Goal: Task Accomplishment & Management: Complete application form

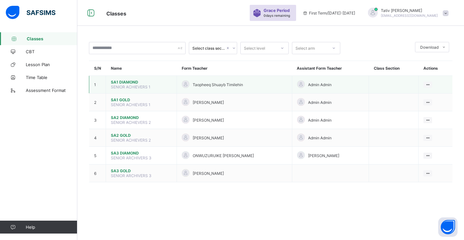
click at [126, 82] on span "SA1 DIAMOND" at bounding box center [141, 82] width 61 height 5
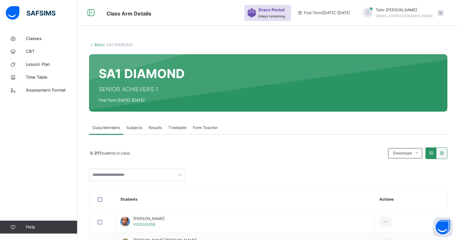
click at [132, 127] on span "Subjects" at bounding box center [134, 128] width 16 height 6
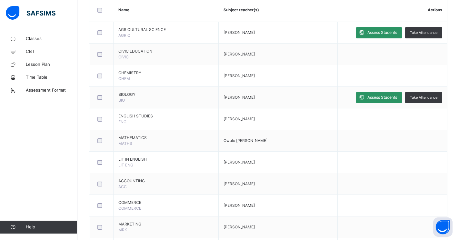
scroll to position [170, 0]
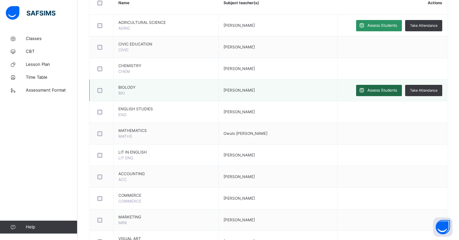
click at [384, 89] on span "Assess Students" at bounding box center [382, 90] width 30 height 6
click at [0, 0] on div "SA1 DIAMOND : Online Actions Download Empty Score Sheet Upload/map score sheet …" at bounding box center [0, 0] width 0 height 0
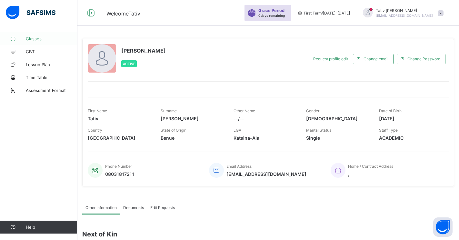
click at [36, 38] on span "Classes" at bounding box center [52, 38] width 52 height 5
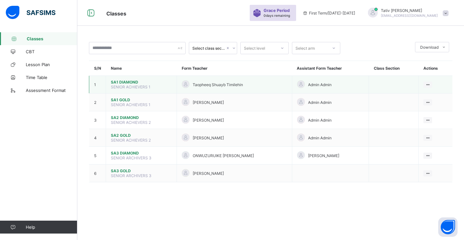
click at [117, 80] on span "SA1 DIAMOND" at bounding box center [141, 82] width 61 height 5
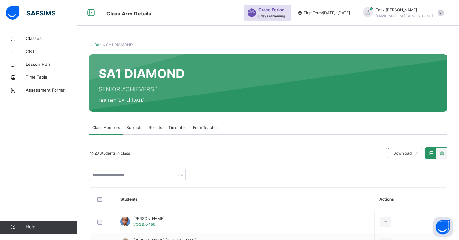
click at [132, 127] on span "Subjects" at bounding box center [134, 128] width 16 height 6
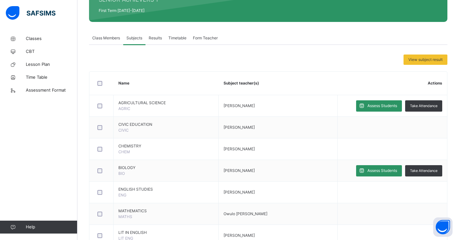
scroll to position [115, 0]
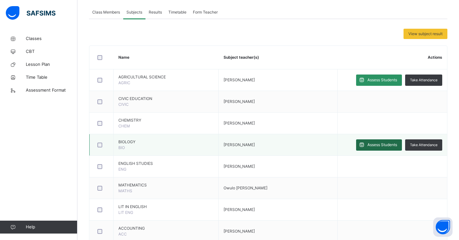
click at [383, 144] on span "Assess Students" at bounding box center [382, 145] width 30 height 6
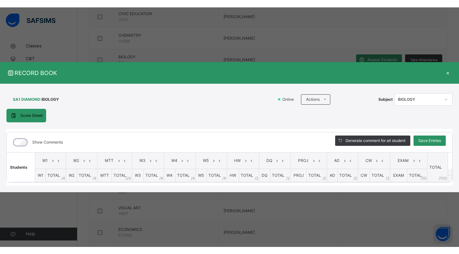
scroll to position [209, 0]
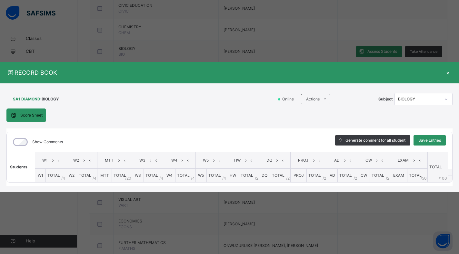
click at [457, 8] on div "RECORD BOOK × SA1 DIAMOND : BIOLOGY Online Actions Download Empty Score Sheet U…" at bounding box center [229, 127] width 459 height 254
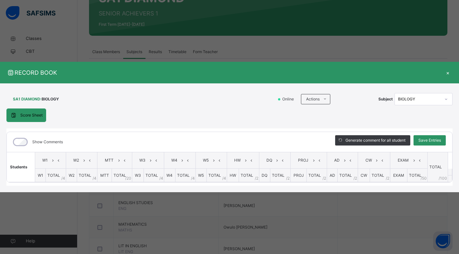
scroll to position [74, 0]
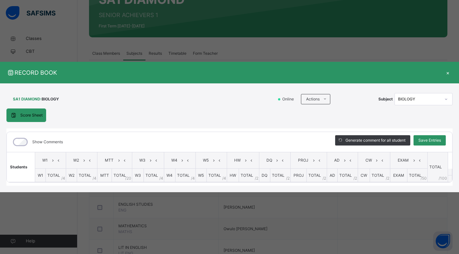
click at [447, 73] on div "×" at bounding box center [448, 72] width 10 height 9
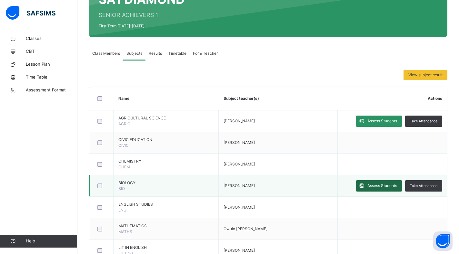
click at [385, 186] on span "Assess Students" at bounding box center [382, 186] width 30 height 6
click at [0, 0] on div "Show Comments Generate comment for all student Save Entries Class Level: SA1 DI…" at bounding box center [0, 0] width 0 height 0
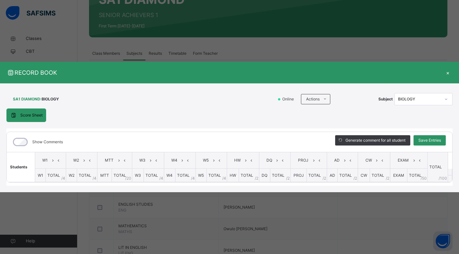
click at [449, 70] on div "×" at bounding box center [448, 72] width 10 height 9
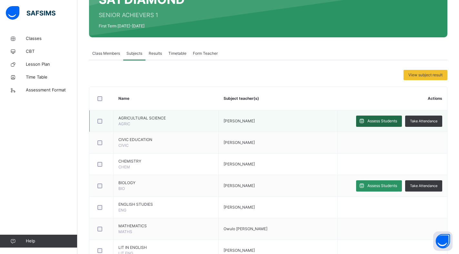
click at [391, 121] on span "Assess Students" at bounding box center [382, 121] width 30 height 6
click at [0, 0] on div "Score Sheet Score Sheet Show Comments Generate comment for all student Save Ent…" at bounding box center [0, 0] width 0 height 0
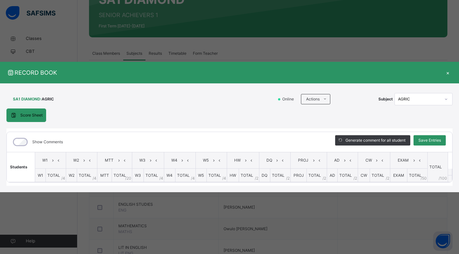
click at [444, 71] on div "×" at bounding box center [448, 72] width 10 height 9
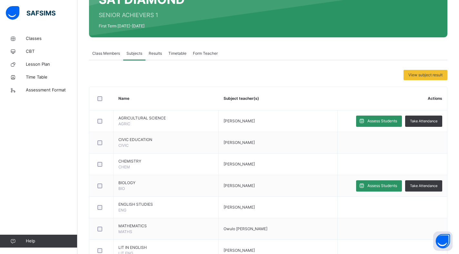
click at [136, 54] on span "Subjects" at bounding box center [134, 54] width 16 height 6
click at [38, 38] on span "Classes" at bounding box center [52, 38] width 52 height 6
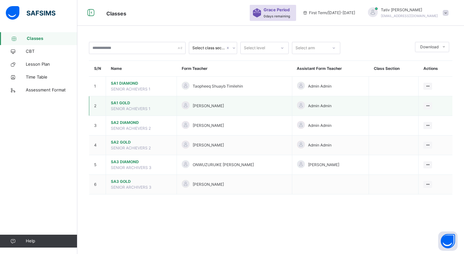
click at [122, 106] on td "SA1 GOLD SENIOR ACHIEVERS 1" at bounding box center [141, 106] width 71 height 20
click at [125, 101] on span "SA1 GOLD" at bounding box center [141, 103] width 61 height 6
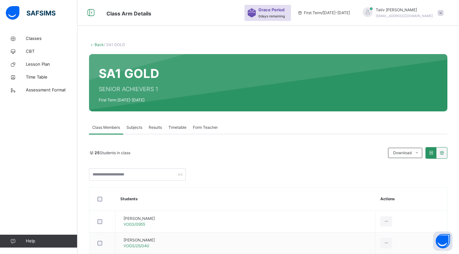
click at [135, 126] on span "Subjects" at bounding box center [134, 128] width 16 height 6
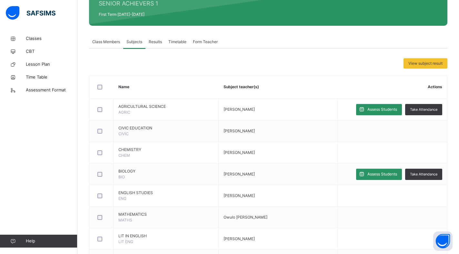
scroll to position [92, 0]
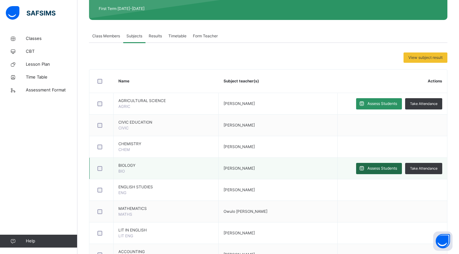
click at [382, 169] on span "Assess Students" at bounding box center [382, 169] width 30 height 6
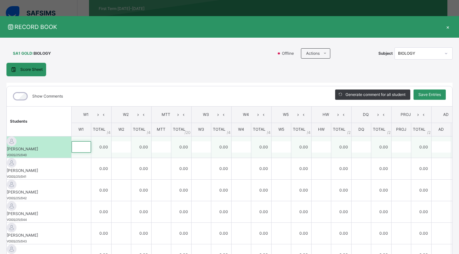
click at [91, 148] on input "text" at bounding box center [81, 146] width 19 height 11
type input "*"
click at [131, 153] on input "text" at bounding box center [121, 146] width 19 height 11
